Goal: Information Seeking & Learning: Understand process/instructions

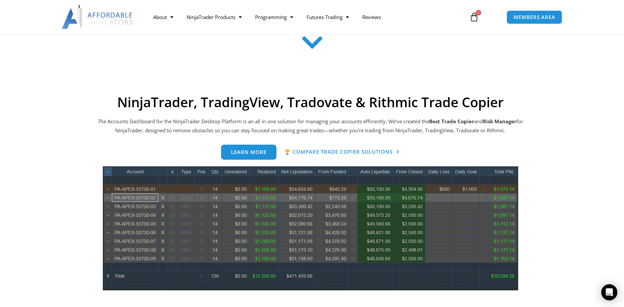
scroll to position [102, 0]
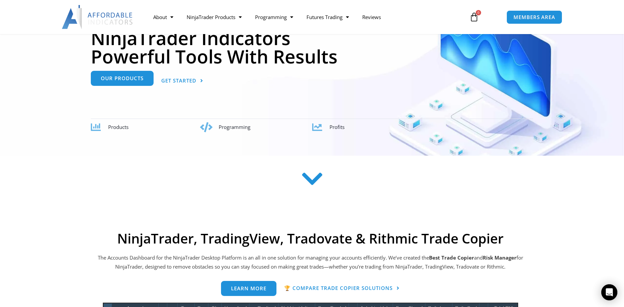
click at [123, 80] on span "Our Products" at bounding box center [122, 78] width 43 height 5
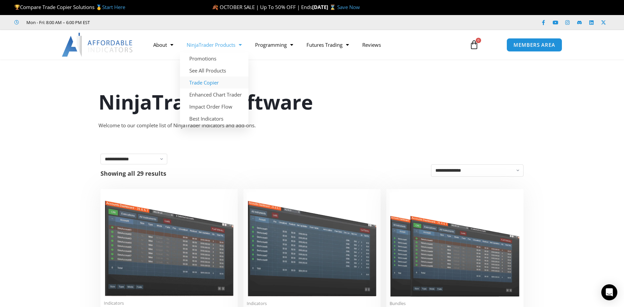
click at [204, 83] on link "Trade Copier" at bounding box center [214, 82] width 68 height 12
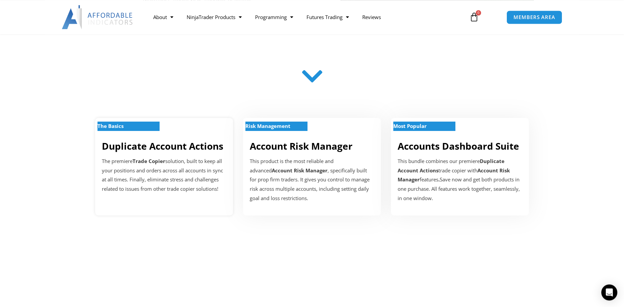
scroll to position [170, 0]
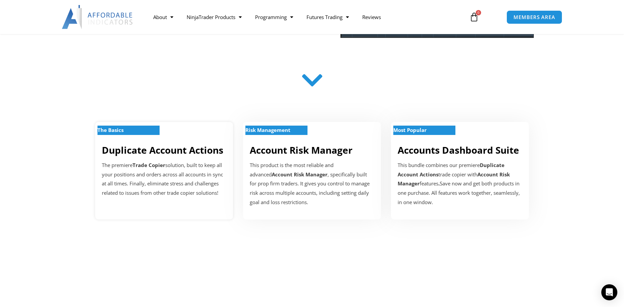
click at [124, 132] on strong "The Basics" at bounding box center [111, 130] width 26 height 7
